Goal: Task Accomplishment & Management: Complete application form

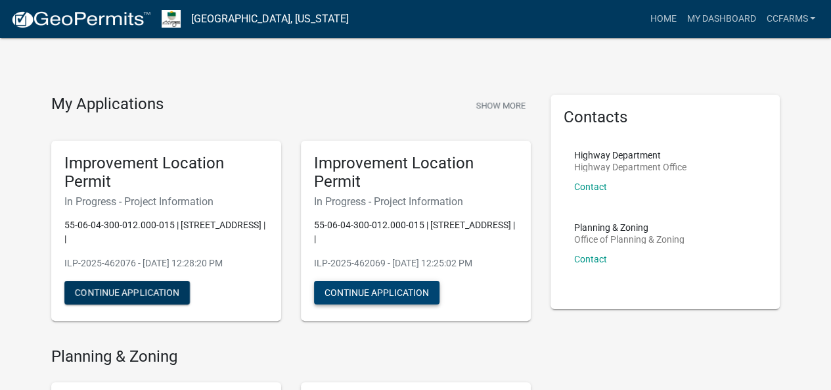
click at [404, 292] on button "Continue Application" at bounding box center [377, 293] width 126 height 24
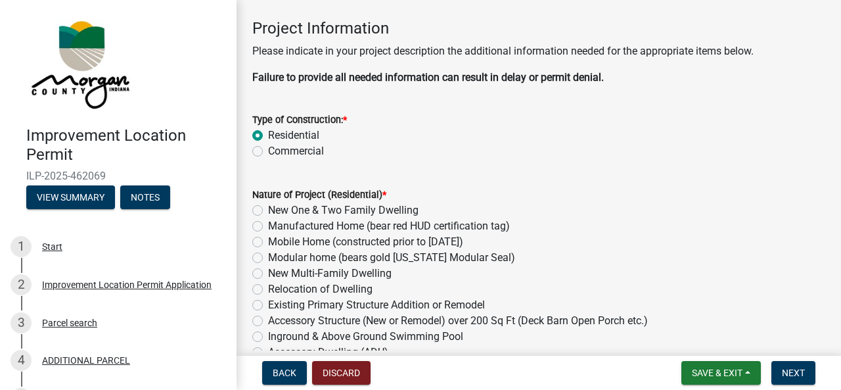
scroll to position [131, 0]
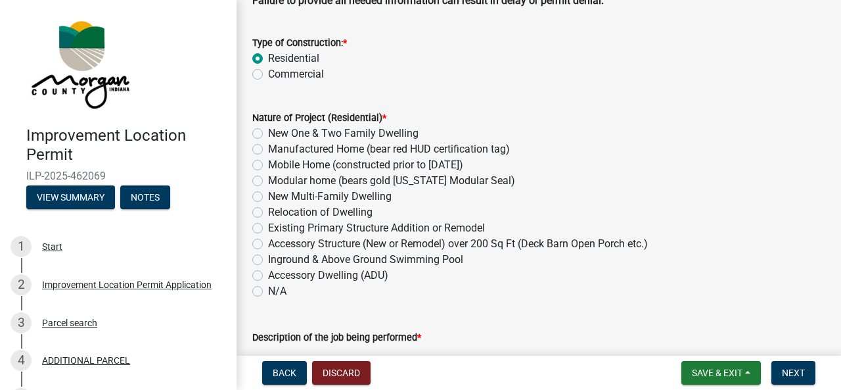
click at [377, 244] on label "Accessory Structure (New or Remodel) over 200 Sq Ft (Deck Barn Open Porch etc.)" at bounding box center [458, 244] width 380 height 16
click at [277, 244] on input "Accessory Structure (New or Remodel) over 200 Sq Ft (Deck Barn Open Porch etc.)" at bounding box center [272, 240] width 9 height 9
radio input "true"
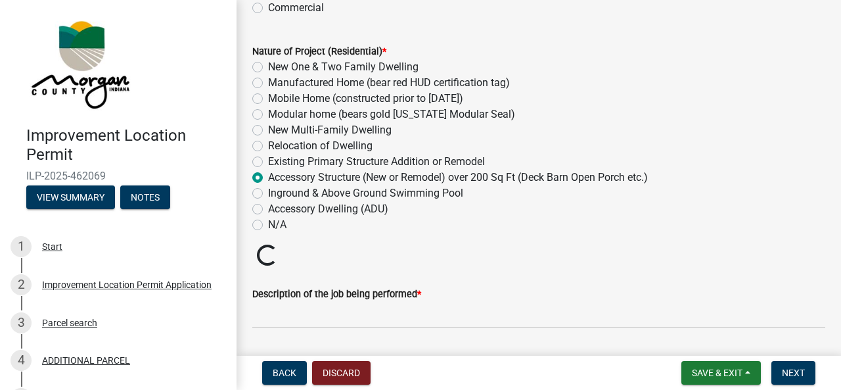
scroll to position [329, 0]
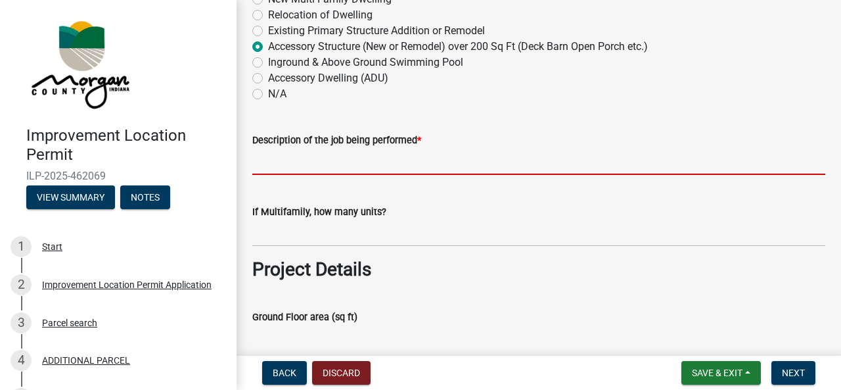
click at [370, 167] on input "Description of the job being performed *" at bounding box center [538, 161] width 573 height 27
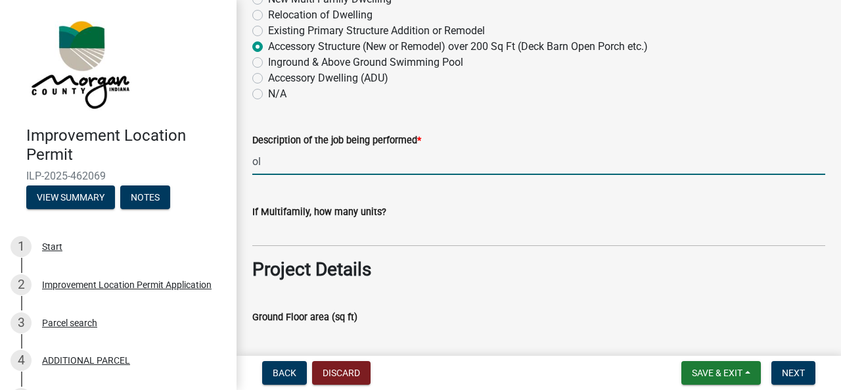
type input "o"
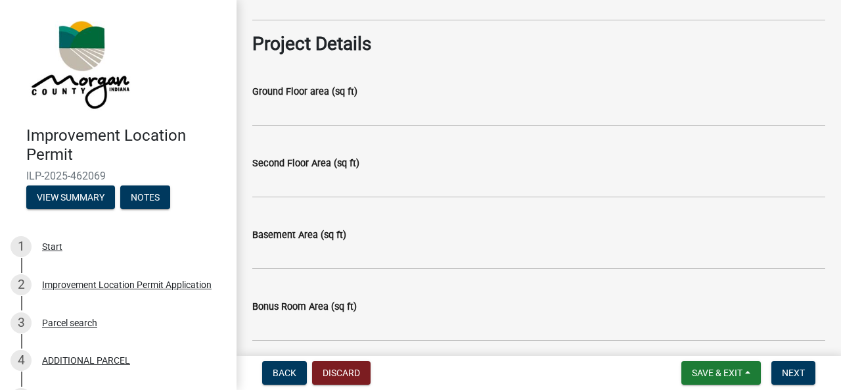
scroll to position [526, 0]
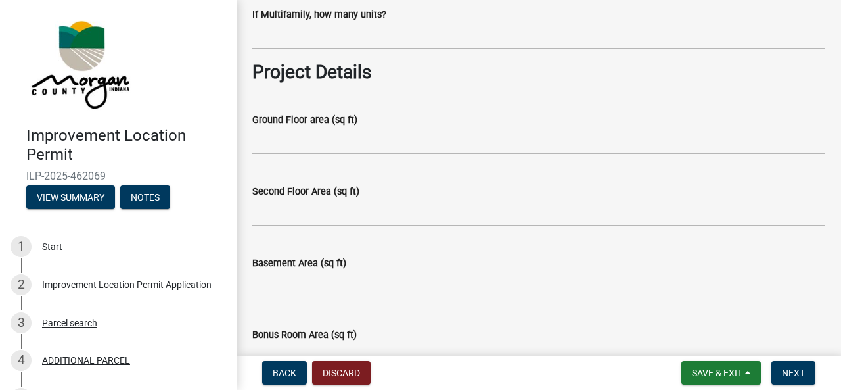
type input "Pole Barn"
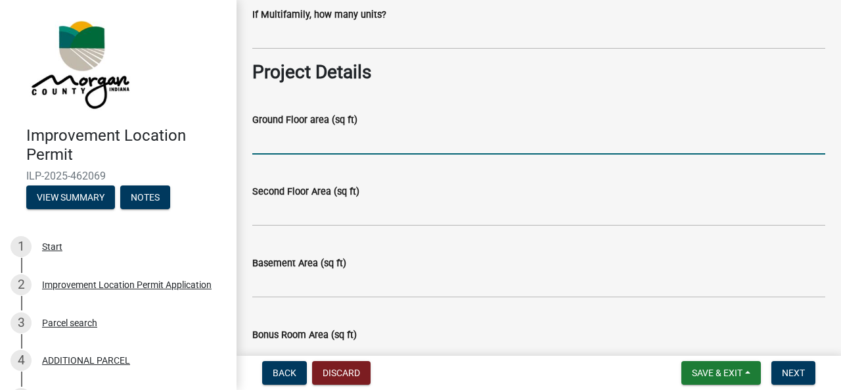
click at [380, 139] on input "Ground Floor area (sq ft)" at bounding box center [538, 140] width 573 height 27
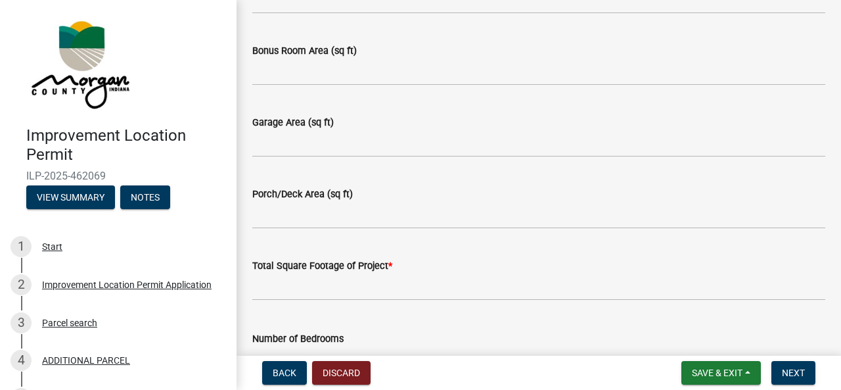
scroll to position [920, 0]
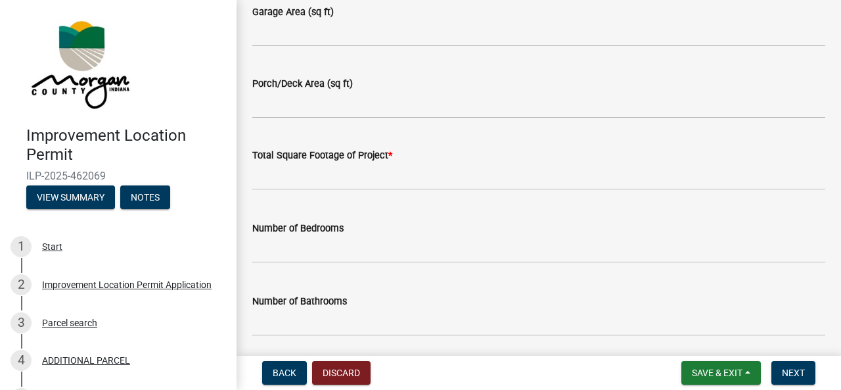
type input "1200"
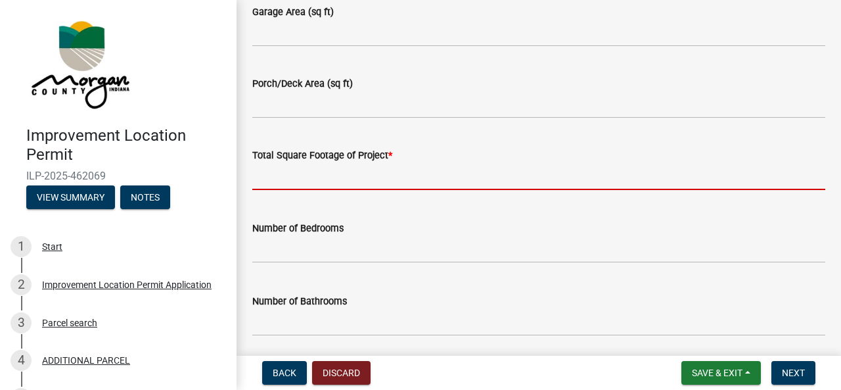
click at [381, 177] on input "text" at bounding box center [538, 176] width 573 height 27
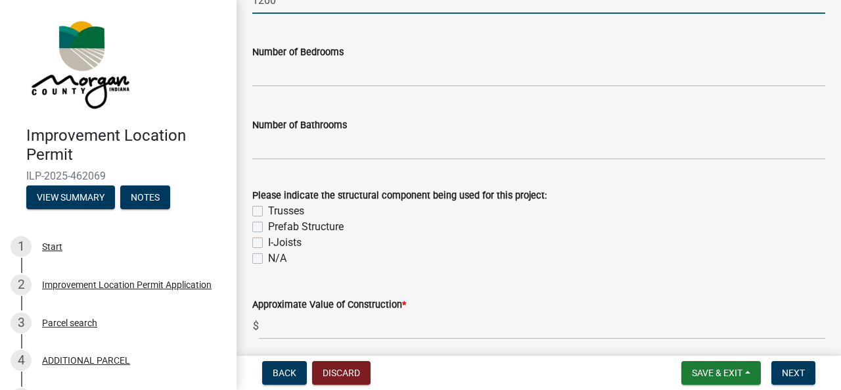
scroll to position [1117, 0]
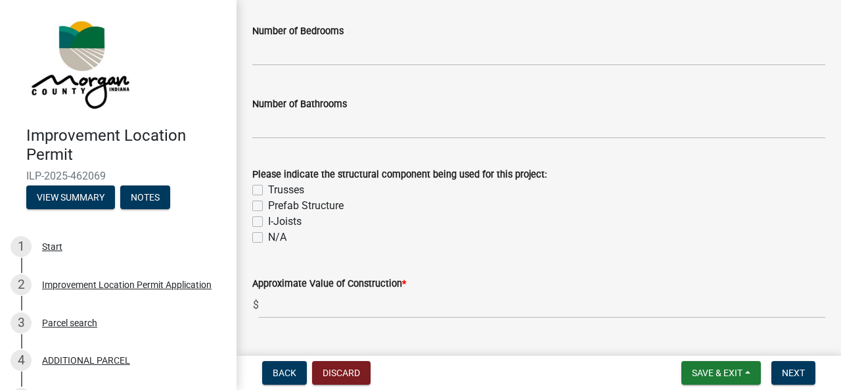
type input "1200"
click at [268, 189] on label "Trusses" at bounding box center [286, 190] width 36 height 16
click at [268, 189] on input "Trusses" at bounding box center [272, 186] width 9 height 9
checkbox input "true"
checkbox input "false"
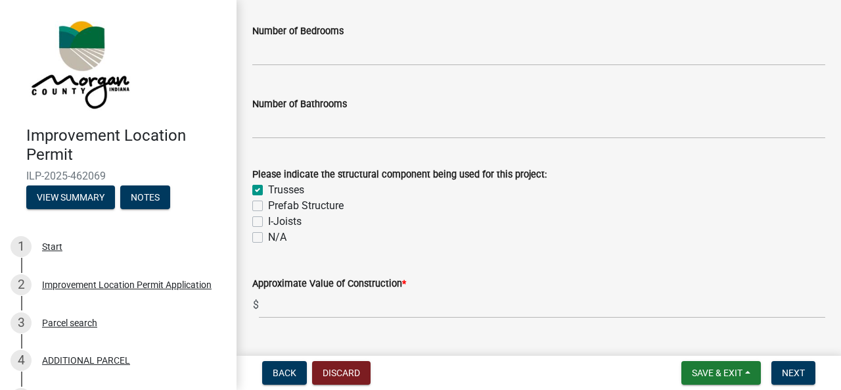
checkbox input "false"
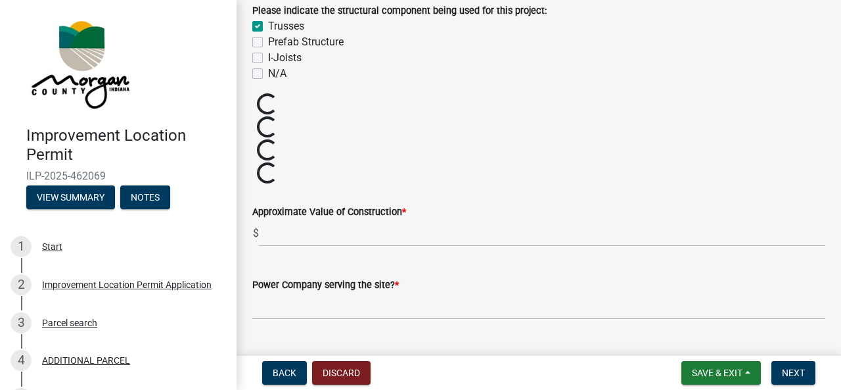
scroll to position [1314, 0]
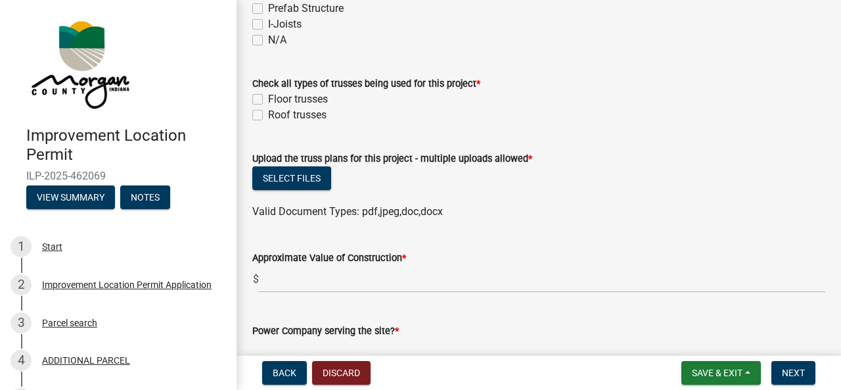
click at [268, 112] on label "Roof trusses" at bounding box center [297, 115] width 58 height 16
click at [268, 112] on input "Roof trusses" at bounding box center [272, 111] width 9 height 9
checkbox input "true"
checkbox input "false"
checkbox input "true"
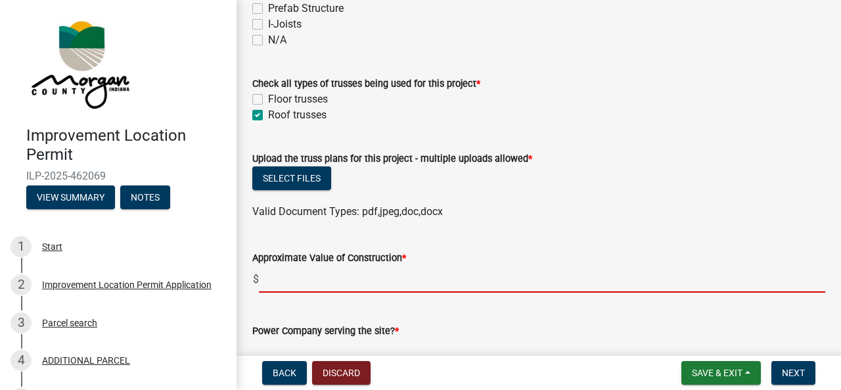
click at [323, 290] on input "text" at bounding box center [542, 279] width 567 height 27
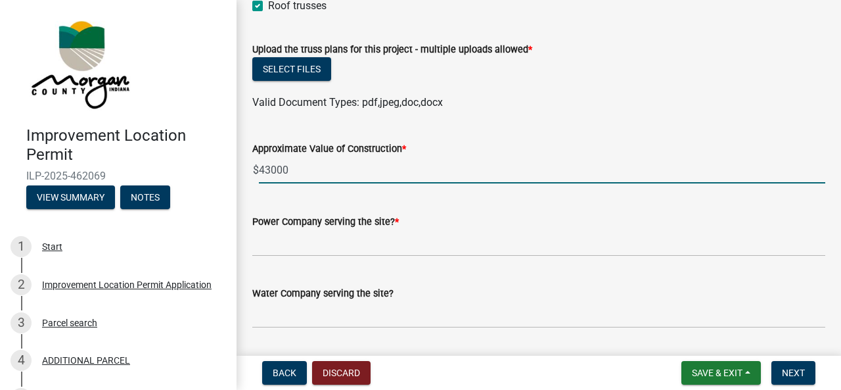
scroll to position [1446, 0]
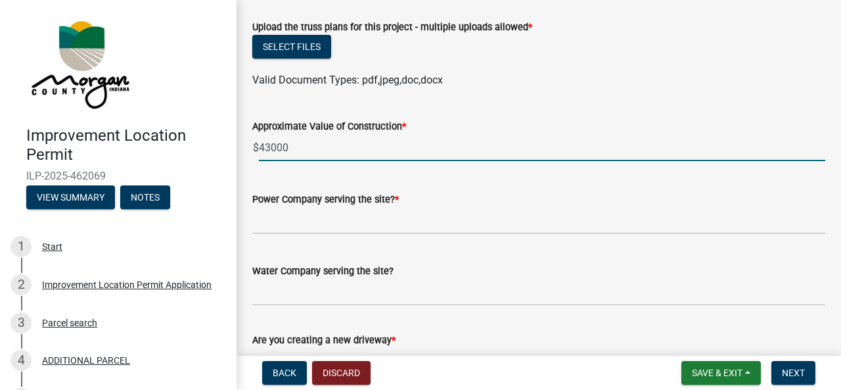
type input "43000"
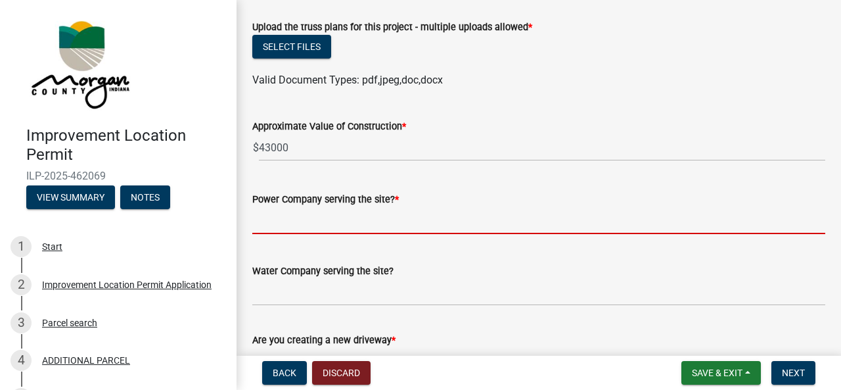
click at [385, 220] on input "Power Company serving the site? *" at bounding box center [538, 220] width 573 height 27
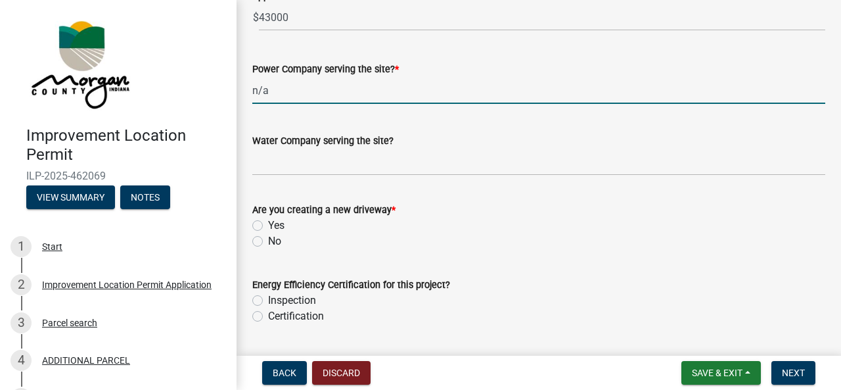
scroll to position [1577, 0]
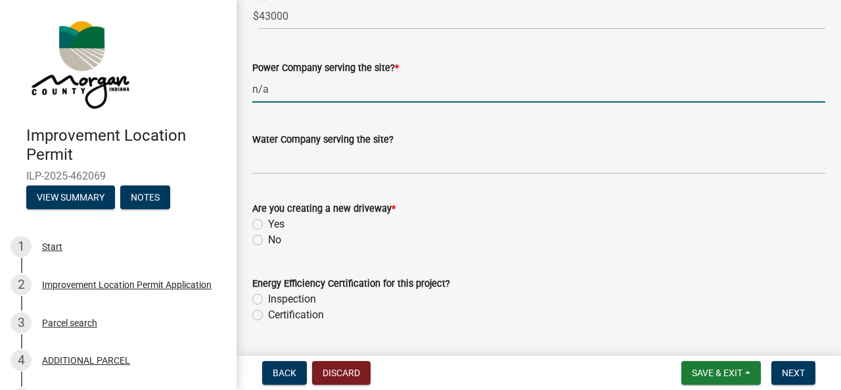
type input "n/a"
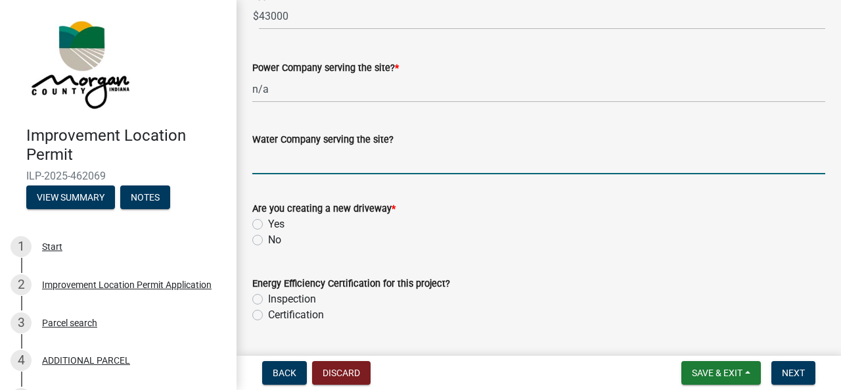
click at [396, 158] on input "Water Company serving the site?" at bounding box center [538, 160] width 573 height 27
type input "DC Metal"
click at [268, 240] on label "No" at bounding box center [274, 240] width 13 height 16
click at [268, 240] on input "No" at bounding box center [272, 236] width 9 height 9
radio input "true"
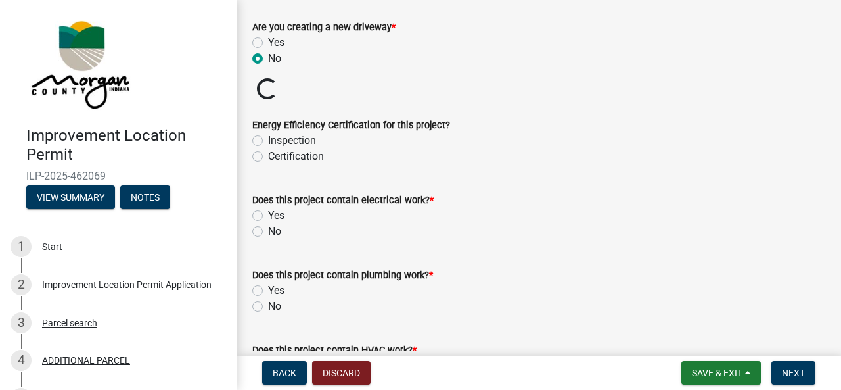
scroll to position [1774, 0]
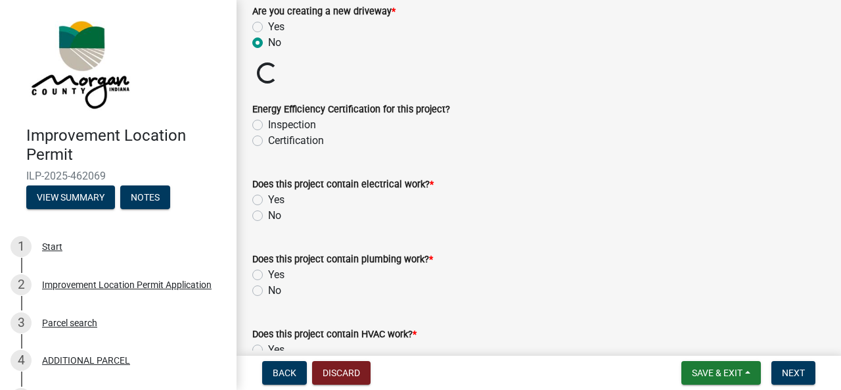
click at [300, 147] on label "Certification" at bounding box center [296, 141] width 56 height 16
click at [277, 141] on input "Certification" at bounding box center [272, 137] width 9 height 9
radio input "true"
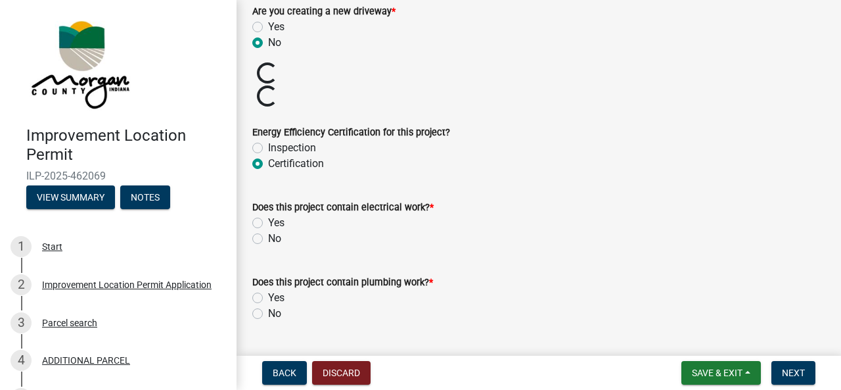
click at [277, 236] on label "No" at bounding box center [274, 239] width 13 height 16
click at [277, 236] on input "No" at bounding box center [272, 235] width 9 height 9
radio input "true"
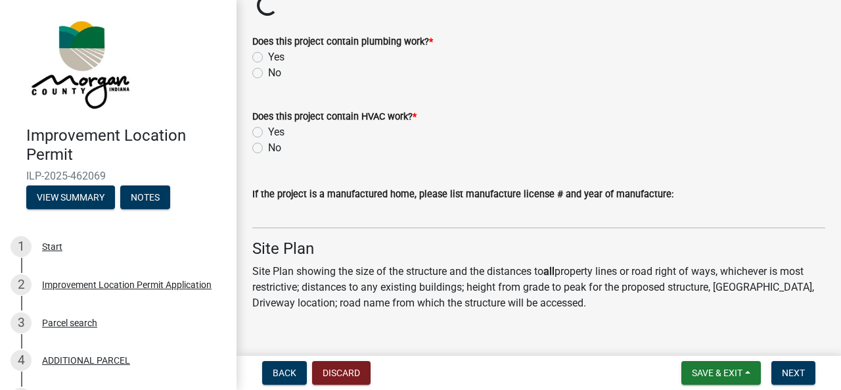
scroll to position [1972, 0]
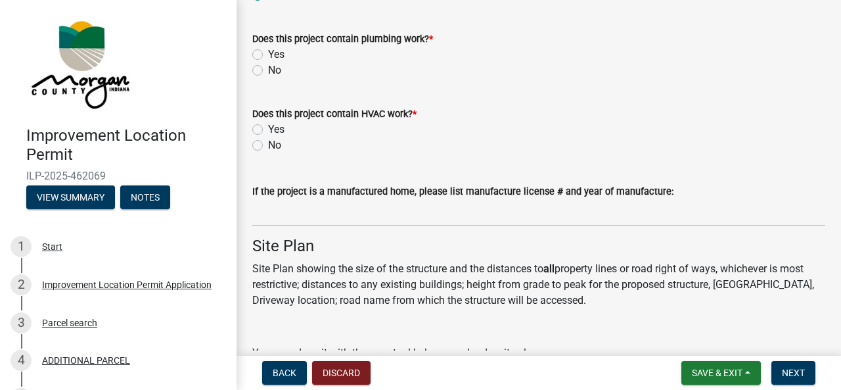
click at [275, 70] on label "No" at bounding box center [274, 70] width 13 height 16
click at [275, 70] on input "No" at bounding box center [272, 66] width 9 height 9
radio input "true"
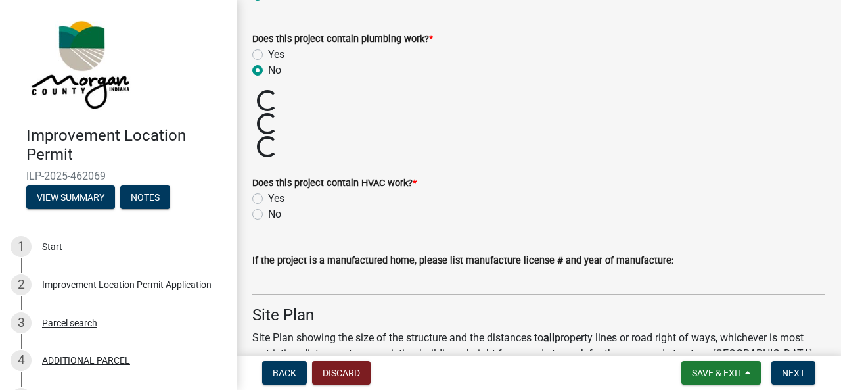
click at [266, 216] on div "No" at bounding box center [538, 214] width 573 height 16
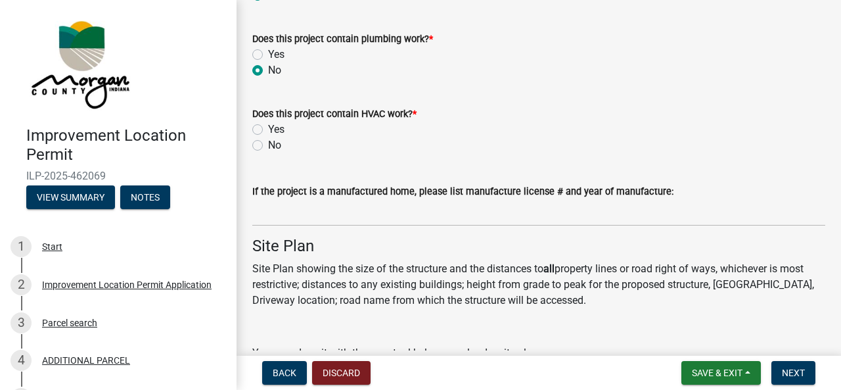
click at [268, 141] on label "No" at bounding box center [274, 145] width 13 height 16
click at [268, 141] on input "No" at bounding box center [272, 141] width 9 height 9
radio input "true"
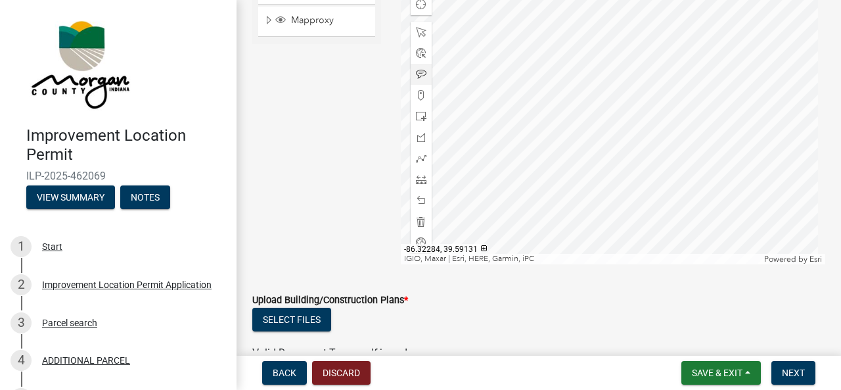
scroll to position [2432, 0]
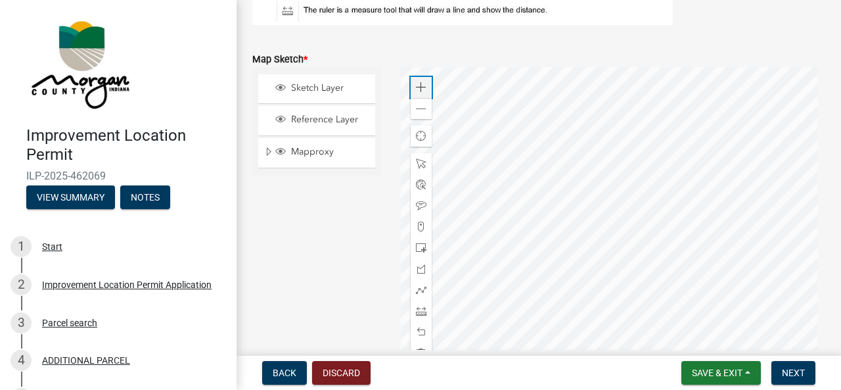
click at [423, 89] on div "Zoom in" at bounding box center [421, 87] width 21 height 21
click at [423, 89] on span at bounding box center [421, 87] width 11 height 11
click at [643, 254] on div at bounding box center [613, 231] width 425 height 329
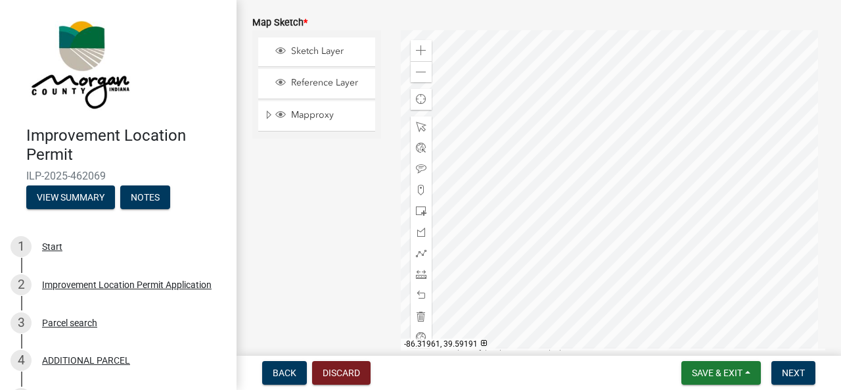
scroll to position [2497, 0]
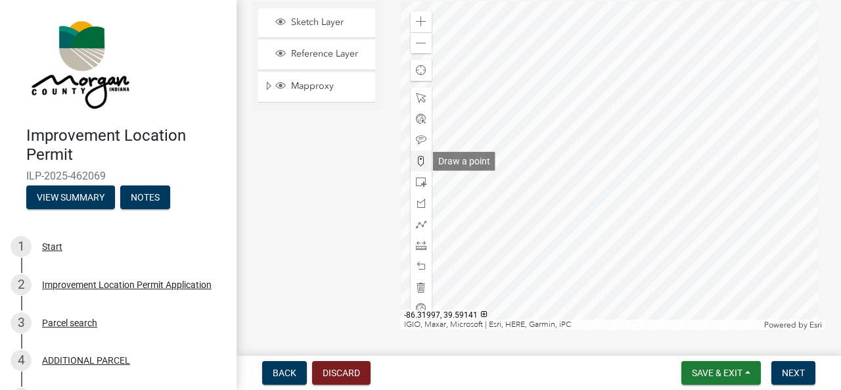
click at [417, 161] on span at bounding box center [421, 161] width 11 height 11
click at [653, 184] on div at bounding box center [613, 165] width 425 height 329
click at [620, 184] on div at bounding box center [613, 165] width 425 height 329
click at [622, 229] on div at bounding box center [613, 165] width 425 height 329
click at [660, 228] on div at bounding box center [613, 165] width 425 height 329
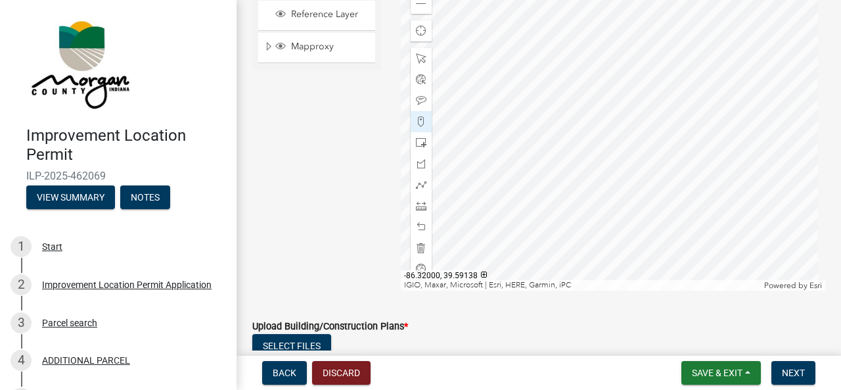
scroll to position [2563, 0]
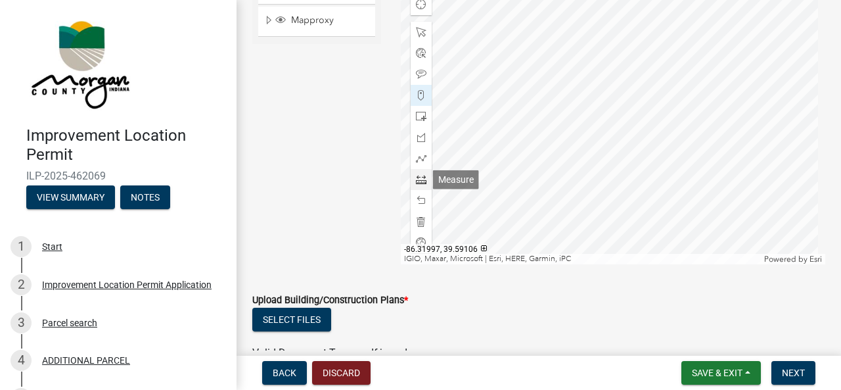
click at [417, 180] on span at bounding box center [421, 179] width 11 height 11
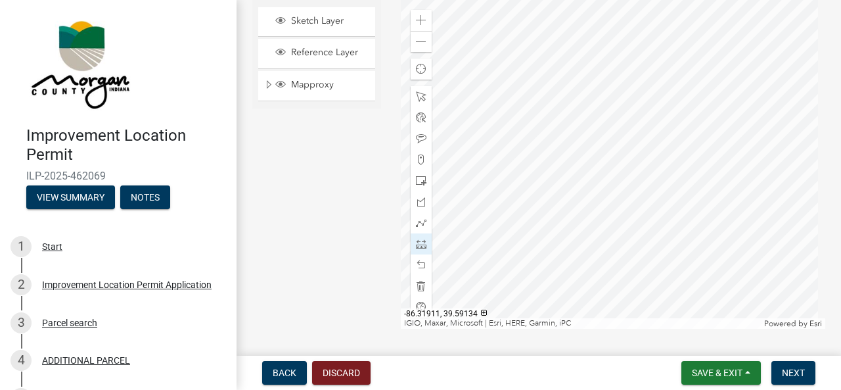
click at [622, 202] on div at bounding box center [613, 164] width 425 height 329
click at [627, 245] on div at bounding box center [613, 164] width 425 height 329
click at [622, 197] on div at bounding box center [613, 164] width 425 height 329
click at [659, 199] on div at bounding box center [613, 164] width 425 height 329
click at [664, 246] on div at bounding box center [613, 164] width 425 height 329
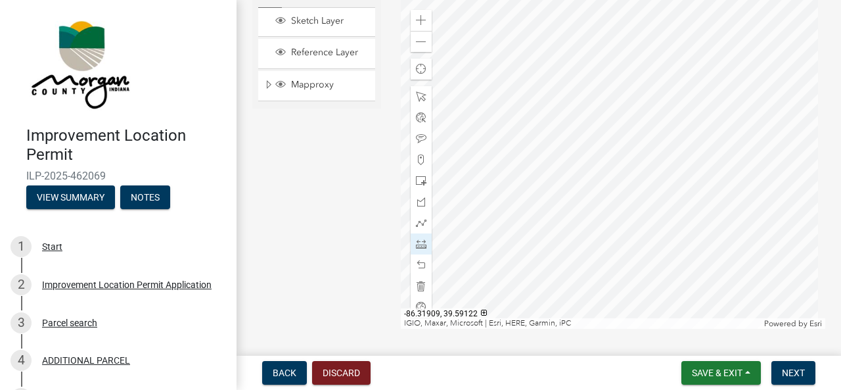
click at [625, 241] on div at bounding box center [613, 164] width 425 height 329
click at [806, 373] on button "Next" at bounding box center [794, 373] width 44 height 24
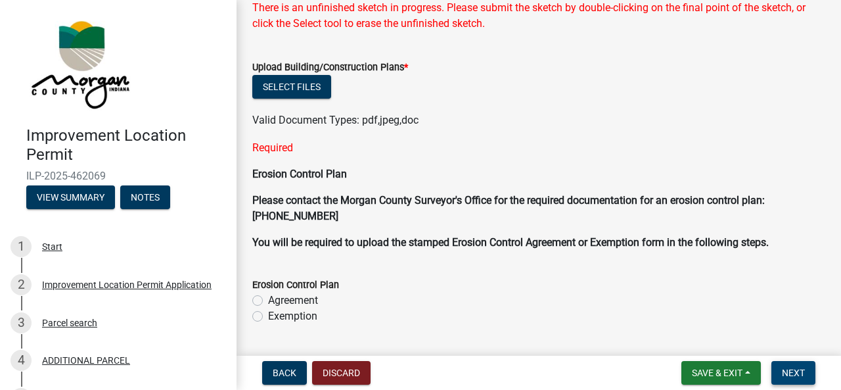
scroll to position [2788, 0]
